Goal: Transaction & Acquisition: Subscribe to service/newsletter

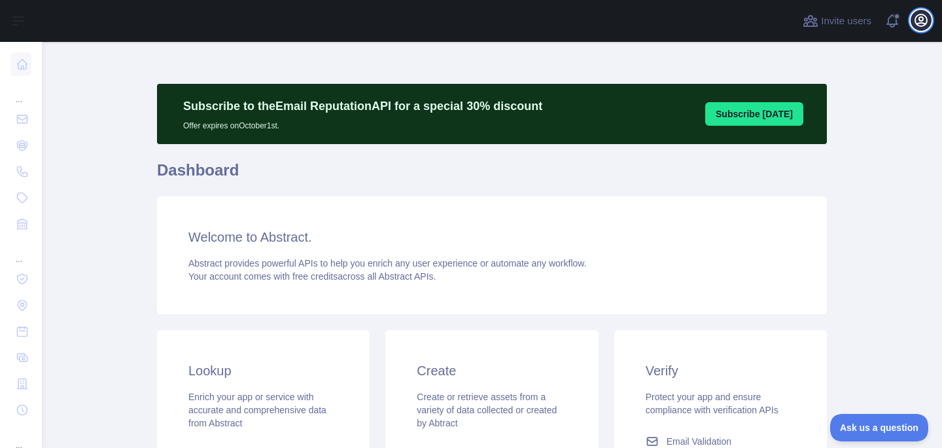
click at [917, 24] on icon "button" at bounding box center [921, 20] width 12 height 12
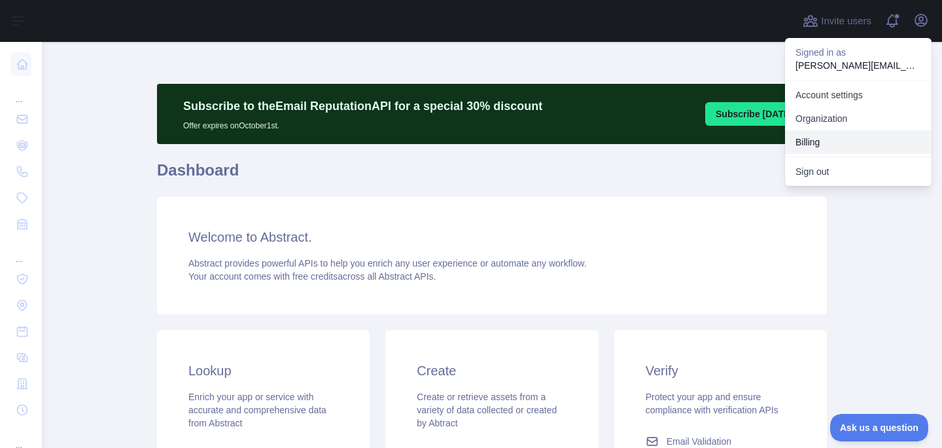
click at [809, 138] on button "Billing" at bounding box center [858, 142] width 147 height 24
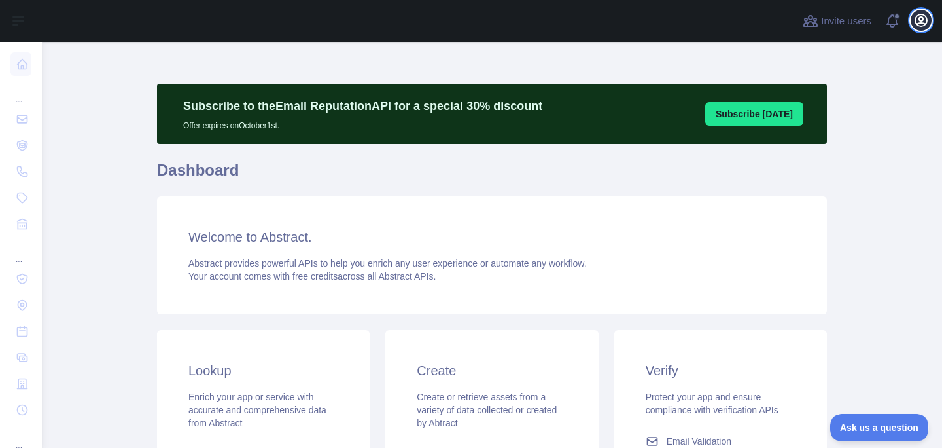
click at [916, 26] on icon "button" at bounding box center [922, 20] width 16 height 16
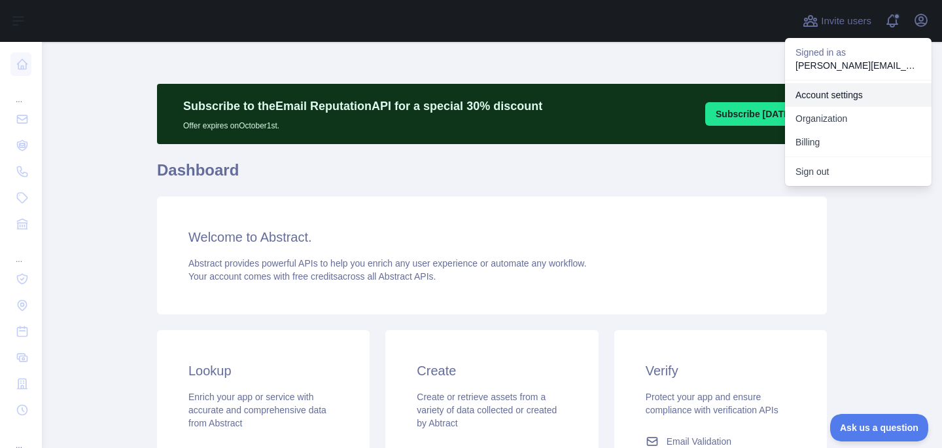
click at [849, 91] on link "Account settings" at bounding box center [858, 95] width 147 height 24
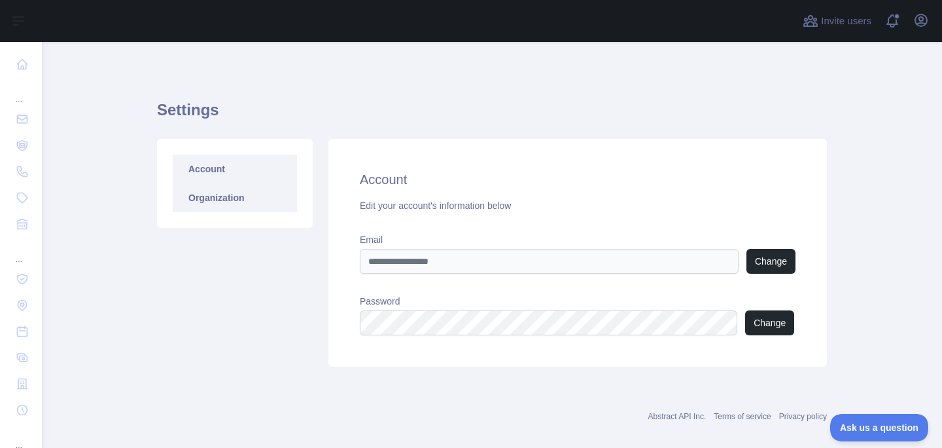
click at [226, 204] on link "Organization" at bounding box center [235, 197] width 124 height 29
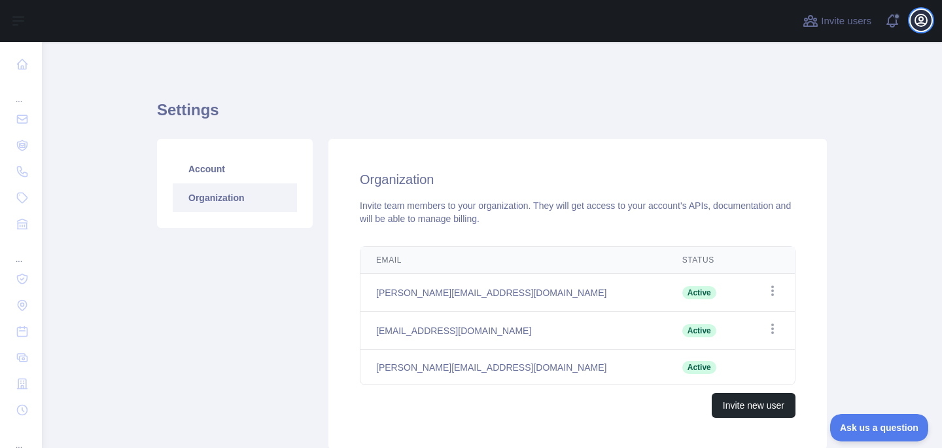
click at [918, 18] on icon "button" at bounding box center [922, 20] width 16 height 16
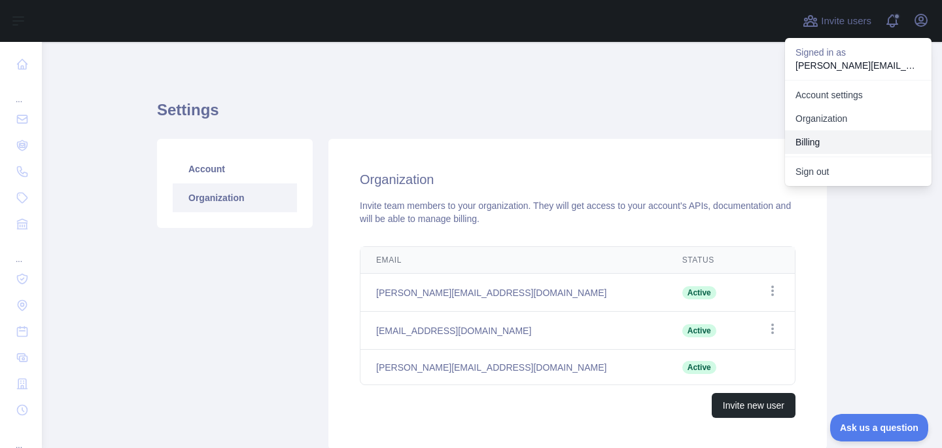
click at [814, 143] on button "Billing" at bounding box center [858, 142] width 147 height 24
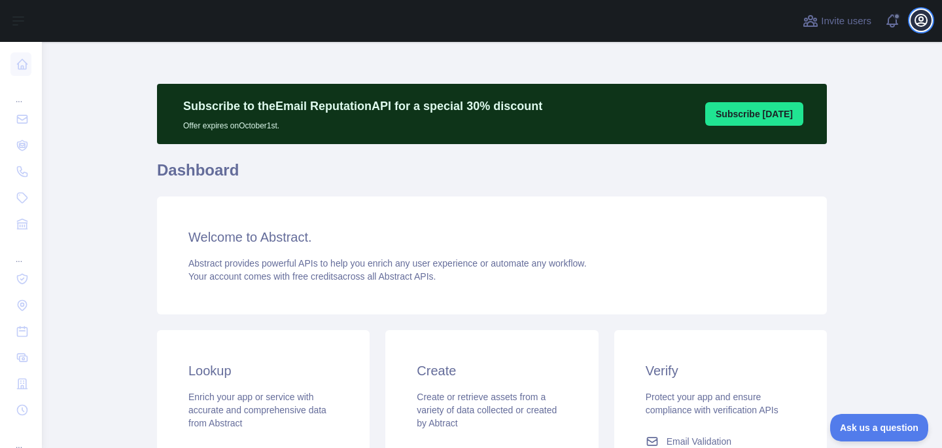
click at [920, 24] on icon "button" at bounding box center [922, 20] width 16 height 16
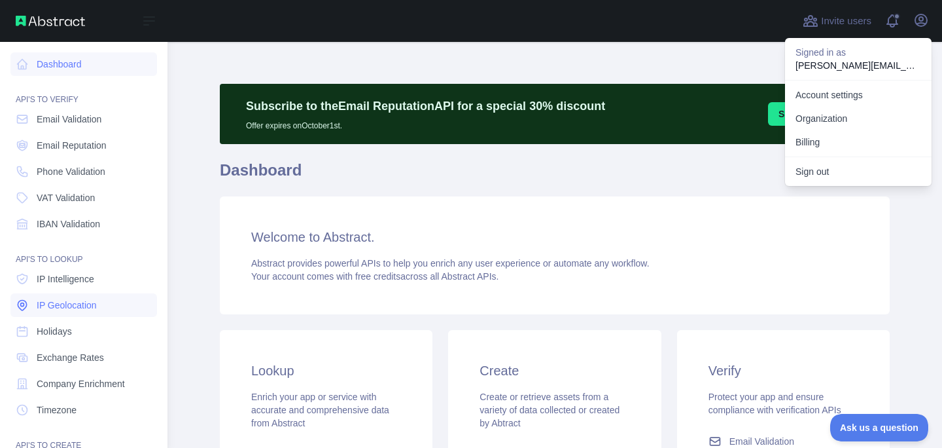
click at [55, 306] on span "IP Geolocation" at bounding box center [67, 304] width 60 height 13
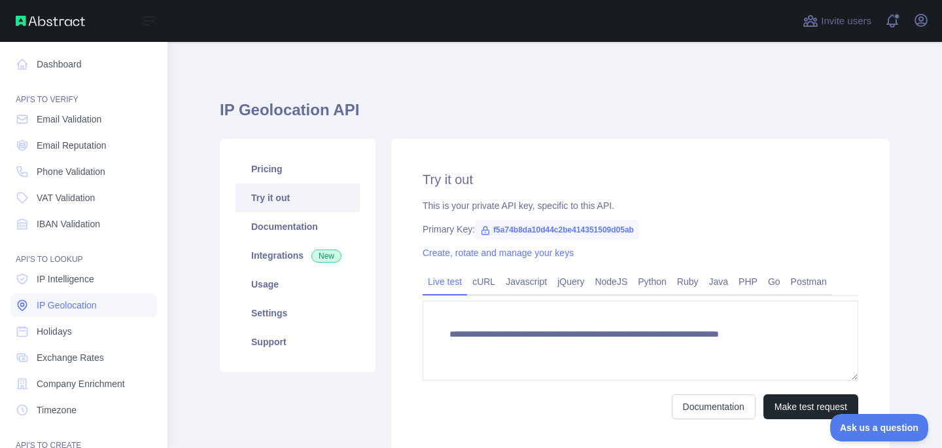
type textarea "**********"
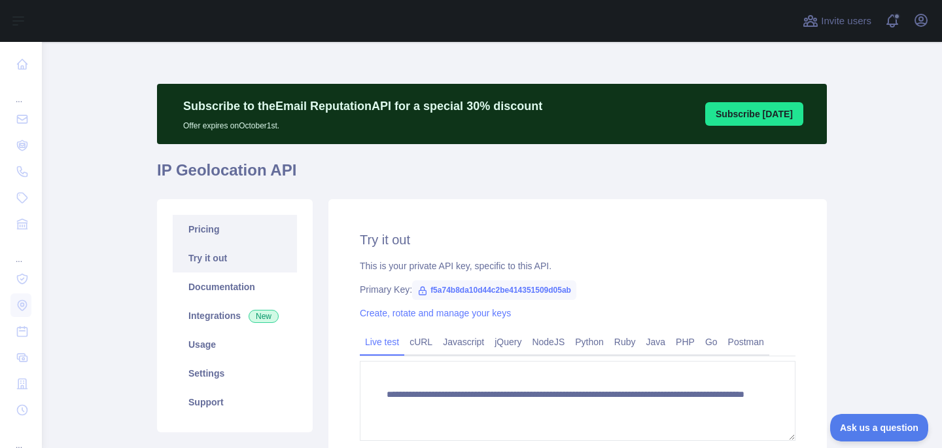
click at [221, 231] on link "Pricing" at bounding box center [235, 229] width 124 height 29
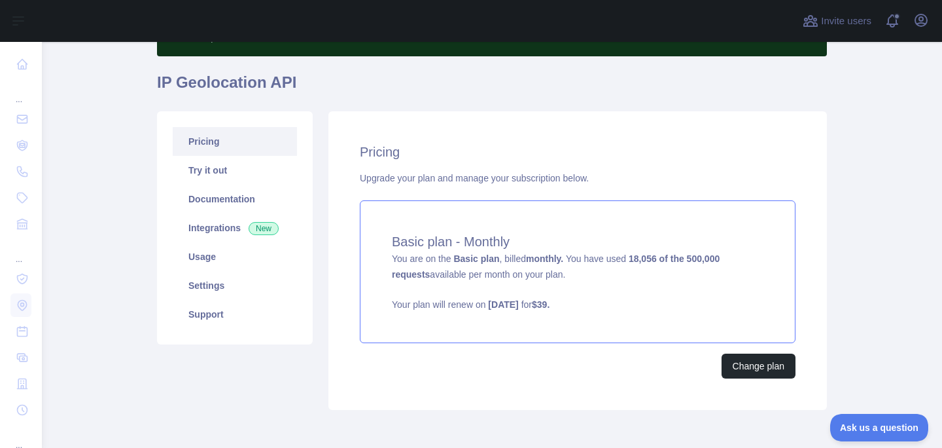
scroll to position [85, 0]
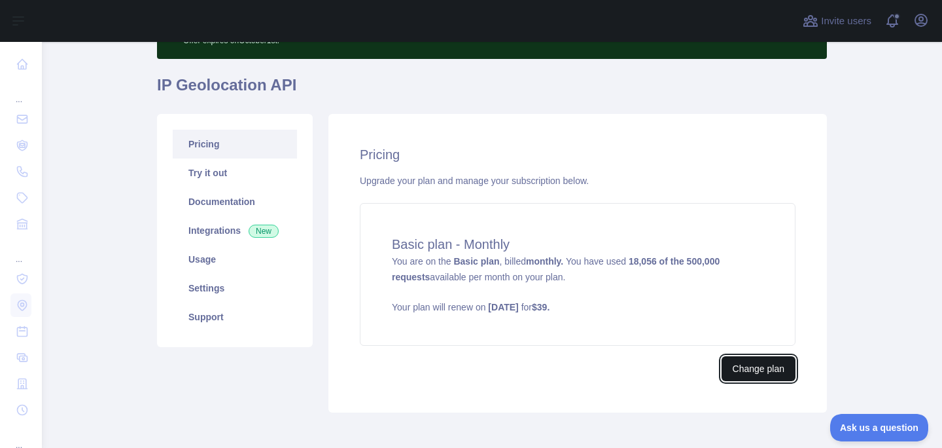
click at [753, 363] on button "Change plan" at bounding box center [759, 368] width 74 height 25
